Goal: Communication & Community: Share content

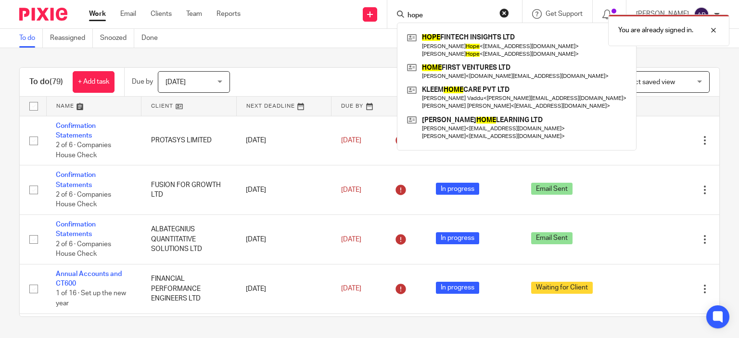
type input "hope"
click at [471, 43] on div "You are already signed in." at bounding box center [549, 28] width 360 height 37
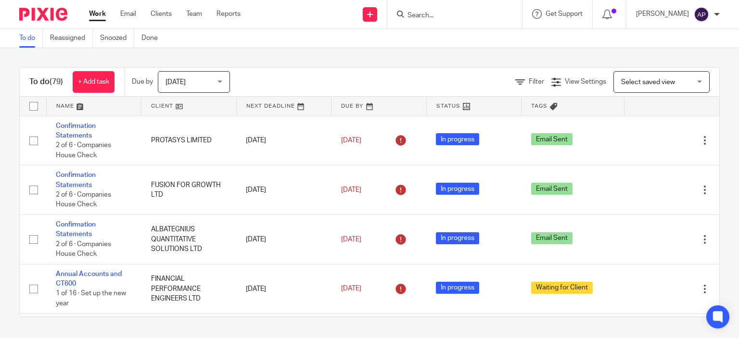
click at [453, 15] on input "Search" at bounding box center [449, 16] width 87 height 9
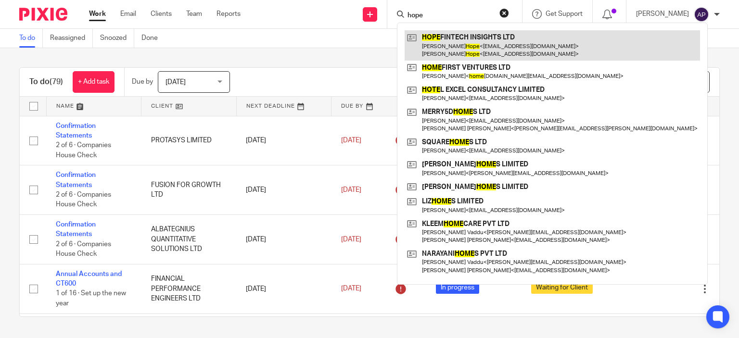
type input "hope"
click at [471, 44] on link at bounding box center [552, 45] width 295 height 30
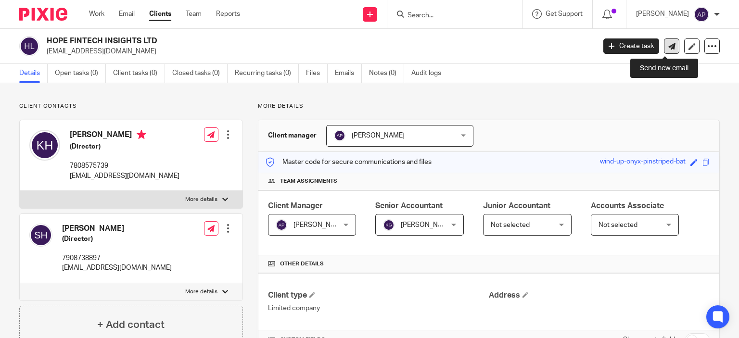
click at [668, 47] on icon at bounding box center [671, 46] width 7 height 7
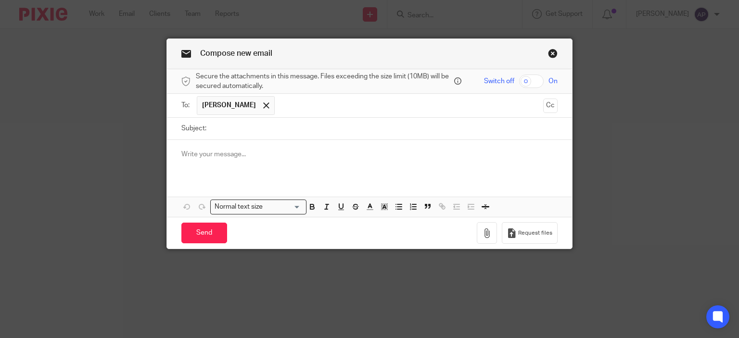
click at [237, 128] on input "Subject:" at bounding box center [384, 129] width 347 height 22
paste input "Secure Link"
type input "Secure Link"
click at [228, 156] on p at bounding box center [369, 155] width 377 height 10
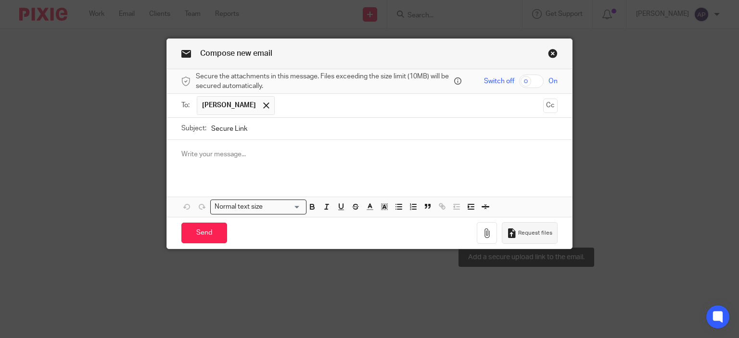
click at [520, 234] on span "Request files" at bounding box center [535, 233] width 34 height 8
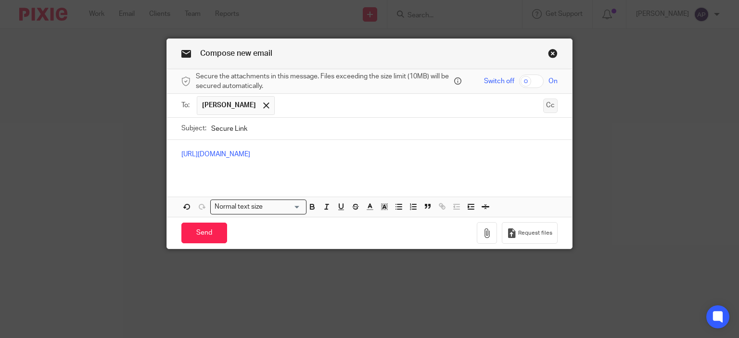
click at [550, 104] on button "Cc" at bounding box center [550, 106] width 14 height 14
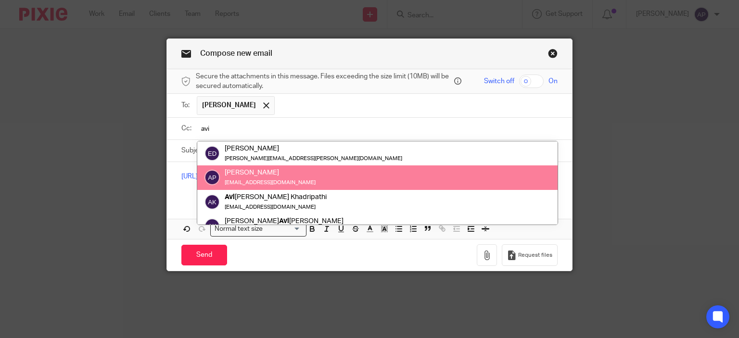
type input "avi"
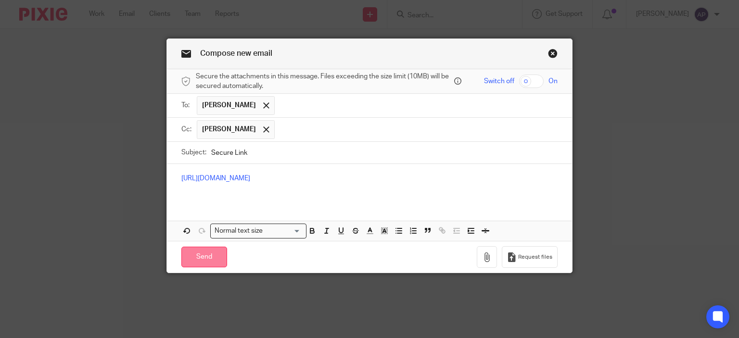
click at [199, 258] on input "Send" at bounding box center [204, 257] width 46 height 21
